Goal: Browse casually: Explore the website without a specific task or goal

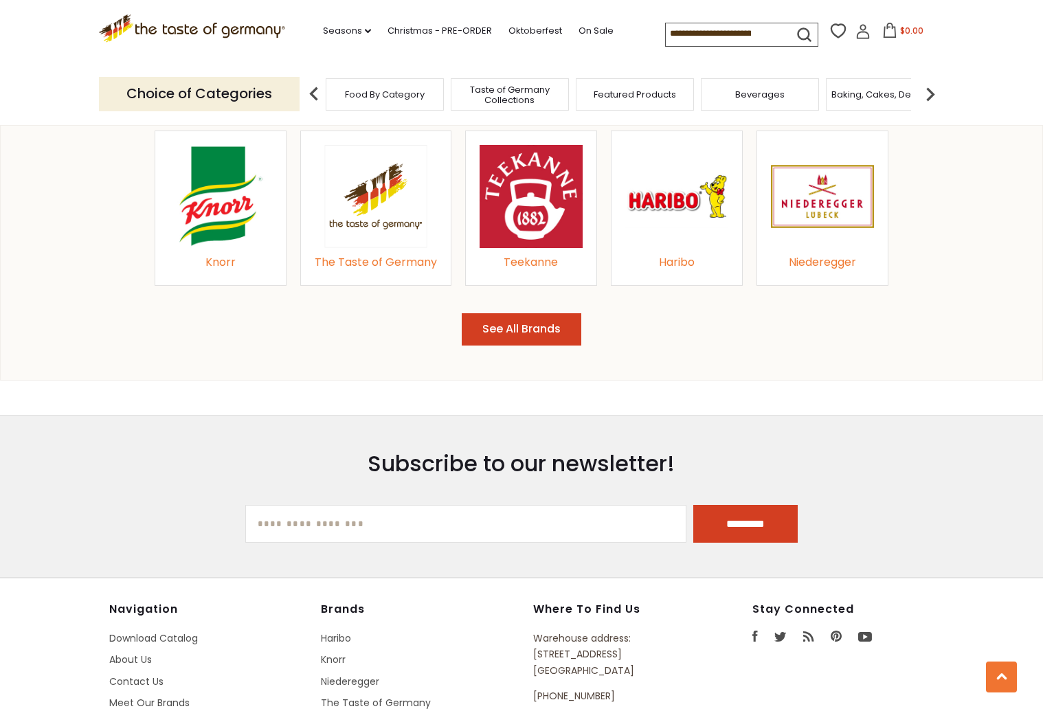
scroll to position [1442, 0]
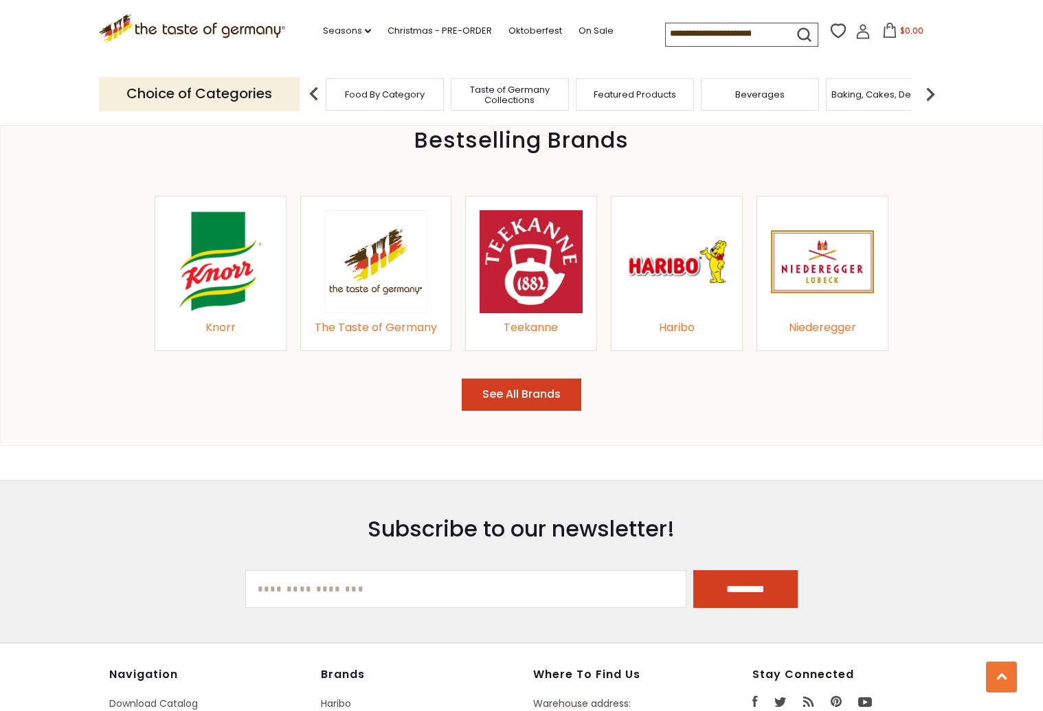
click at [365, 238] on img at bounding box center [375, 261] width 103 height 102
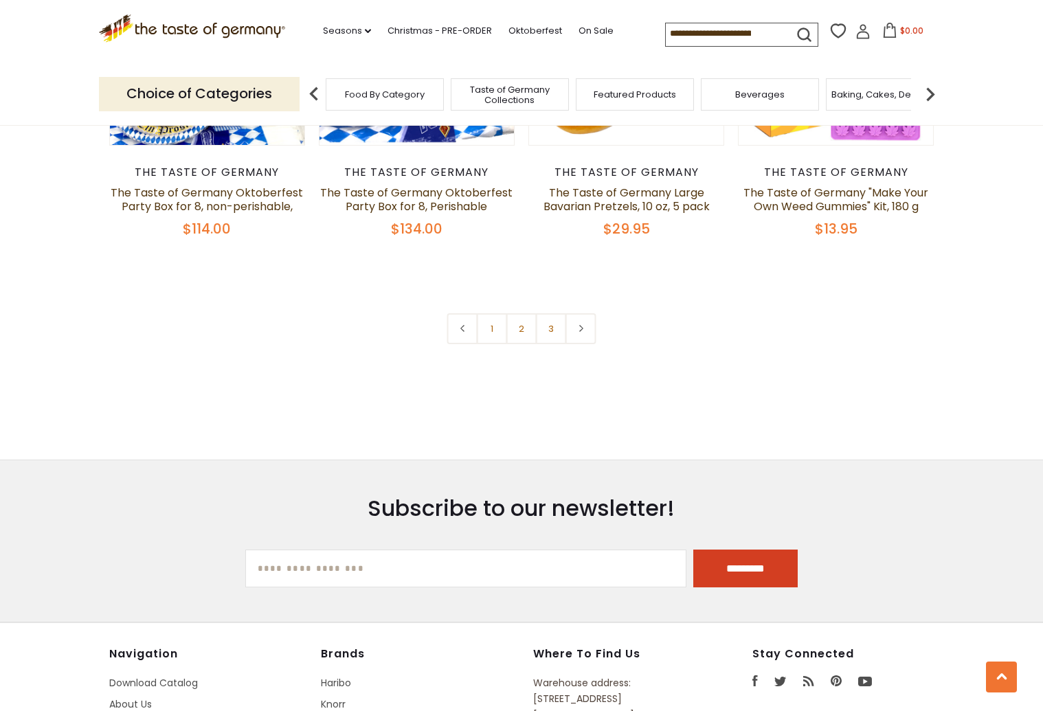
scroll to position [3091, 0]
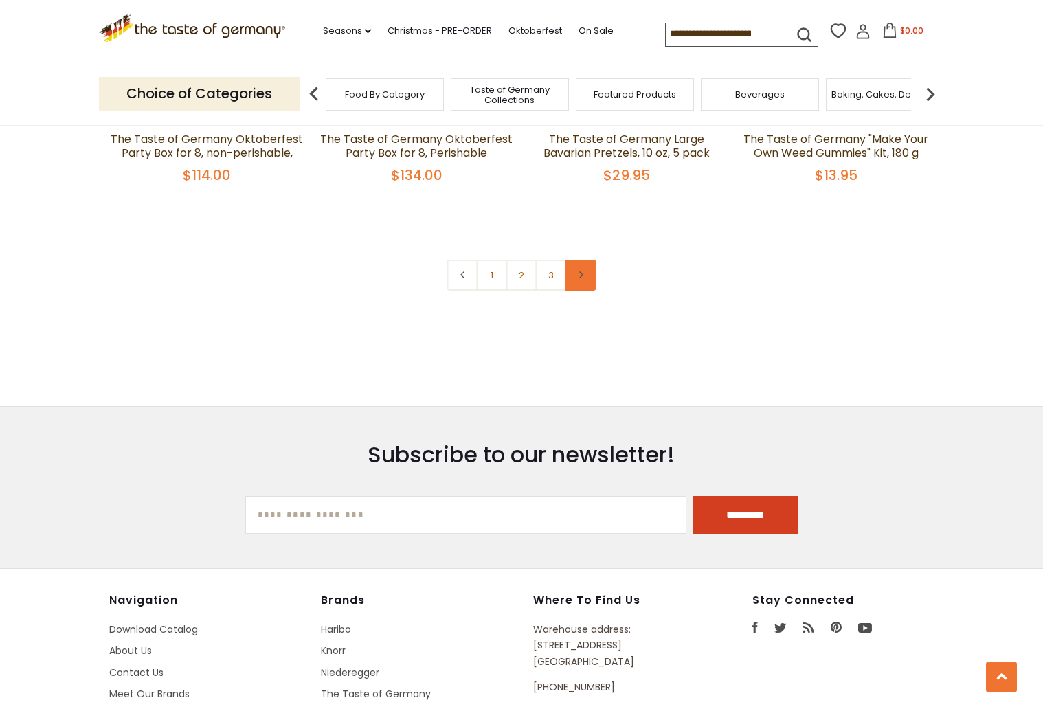
click at [592, 277] on link at bounding box center [580, 275] width 31 height 31
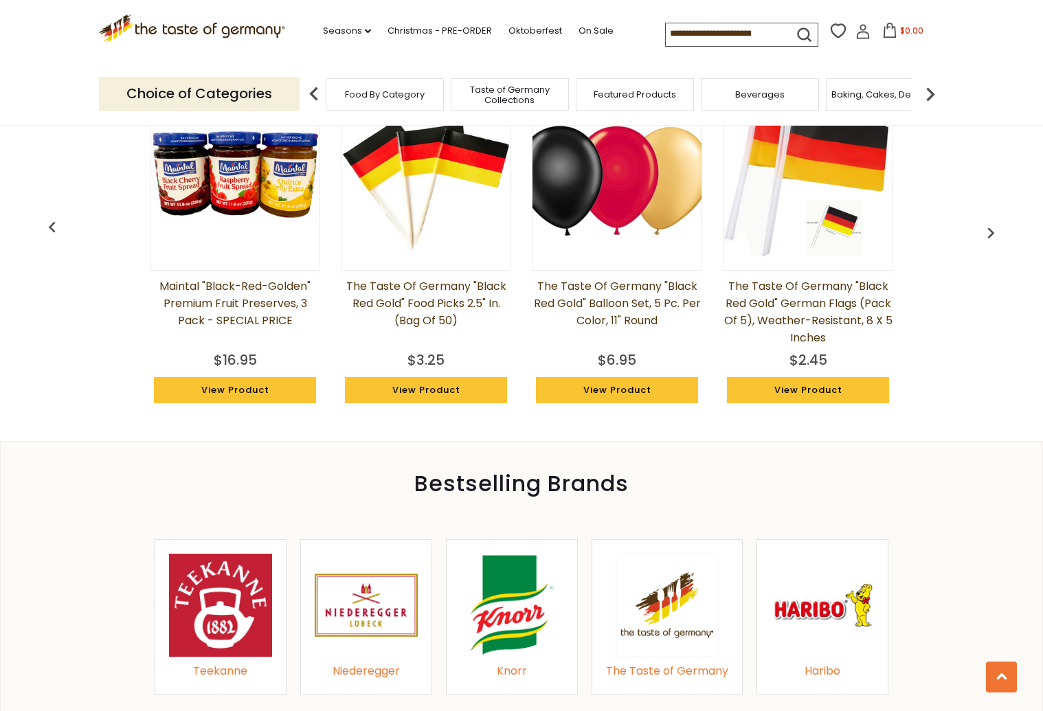
scroll to position [1305, 0]
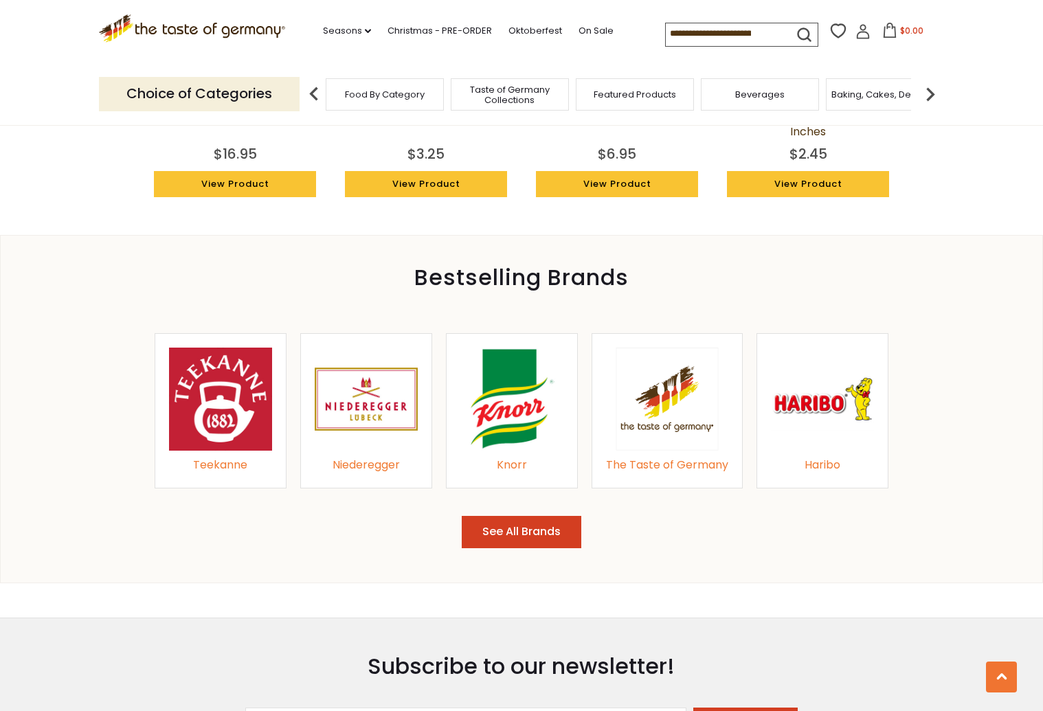
click at [500, 405] on img at bounding box center [511, 399] width 103 height 103
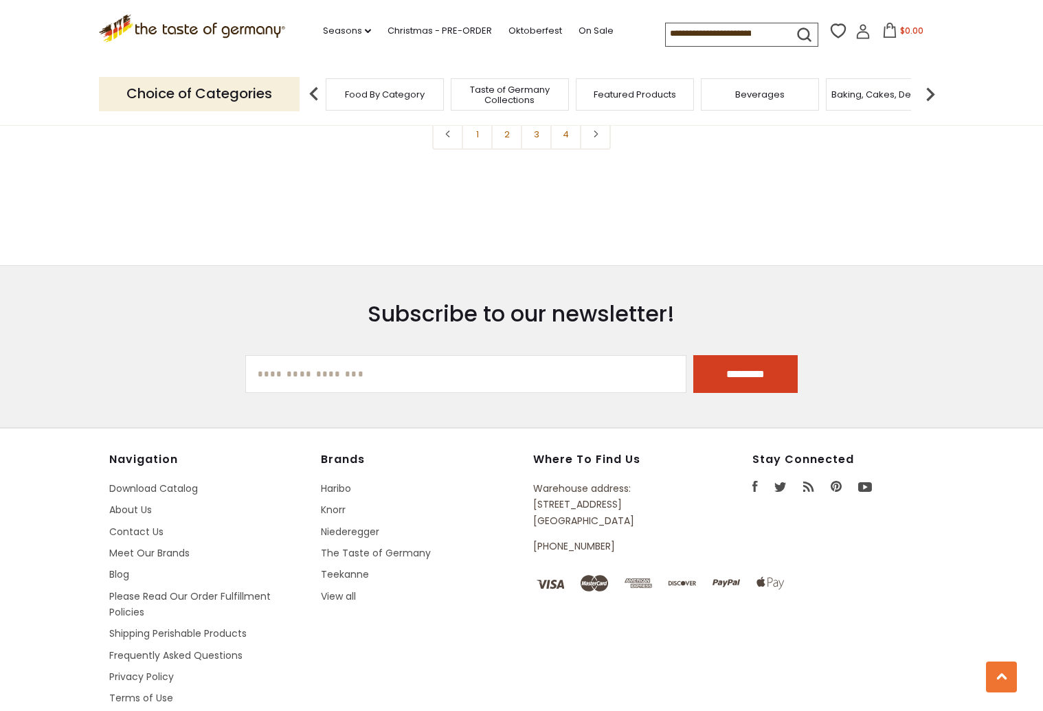
scroll to position [3267, 0]
